Goal: Task Accomplishment & Management: Use online tool/utility

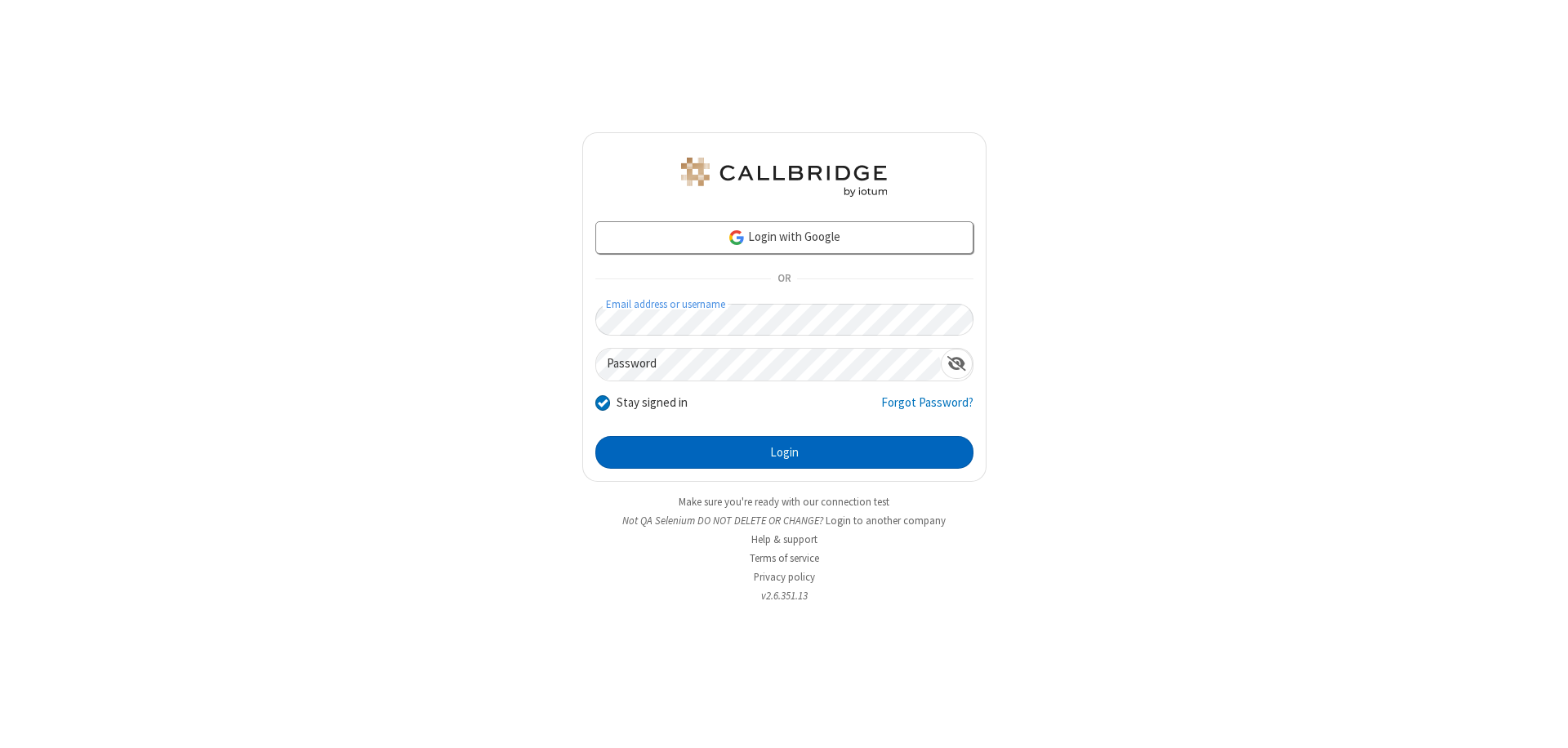
click at [784, 452] on button "Login" at bounding box center [784, 452] width 378 height 33
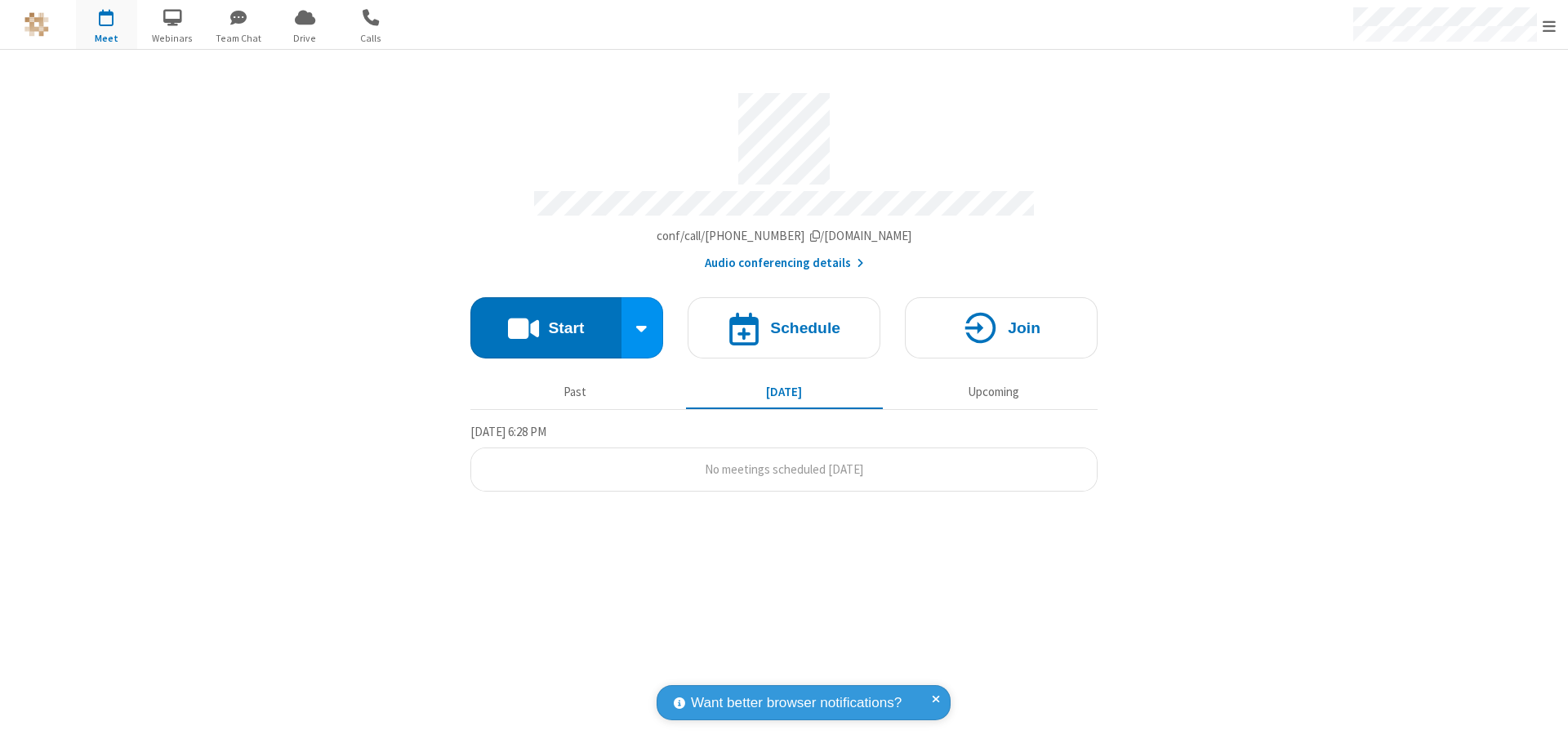
click at [546, 320] on button "Start" at bounding box center [546, 328] width 151 height 61
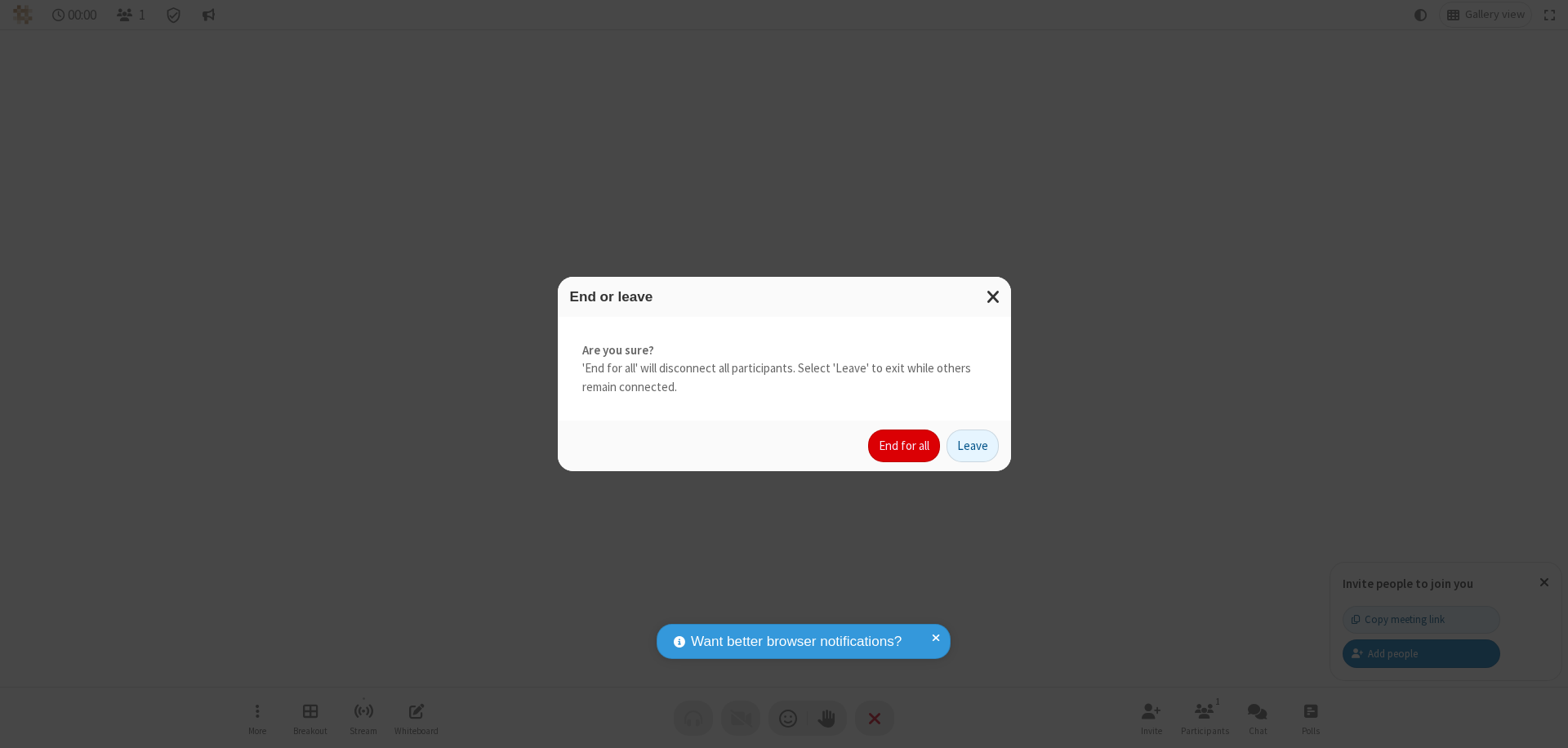
click at [905, 446] on button "End for all" at bounding box center [904, 446] width 71 height 33
